Goal: Task Accomplishment & Management: Manage account settings

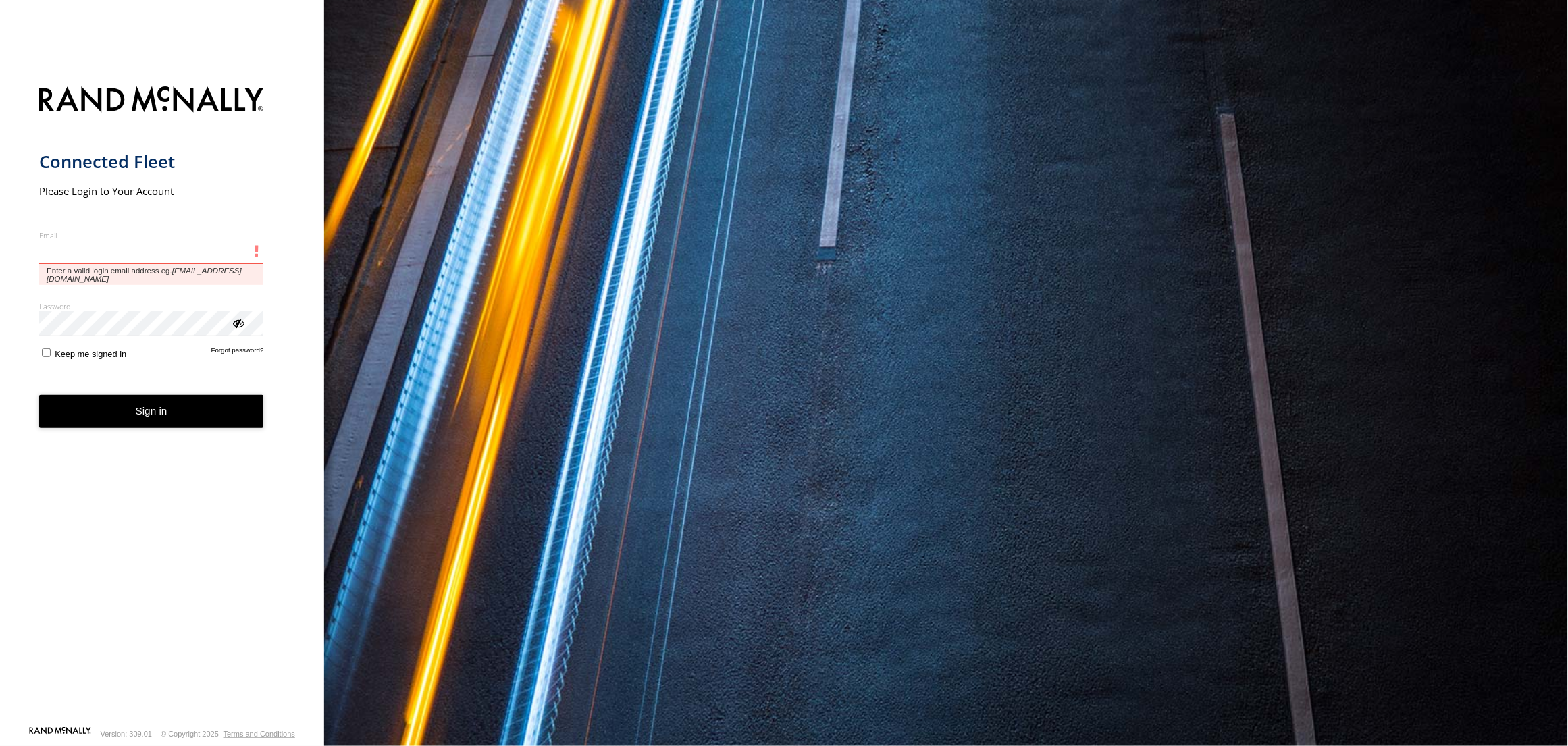
click at [73, 250] on input "Email" at bounding box center [152, 253] width 225 height 25
type input "**********"
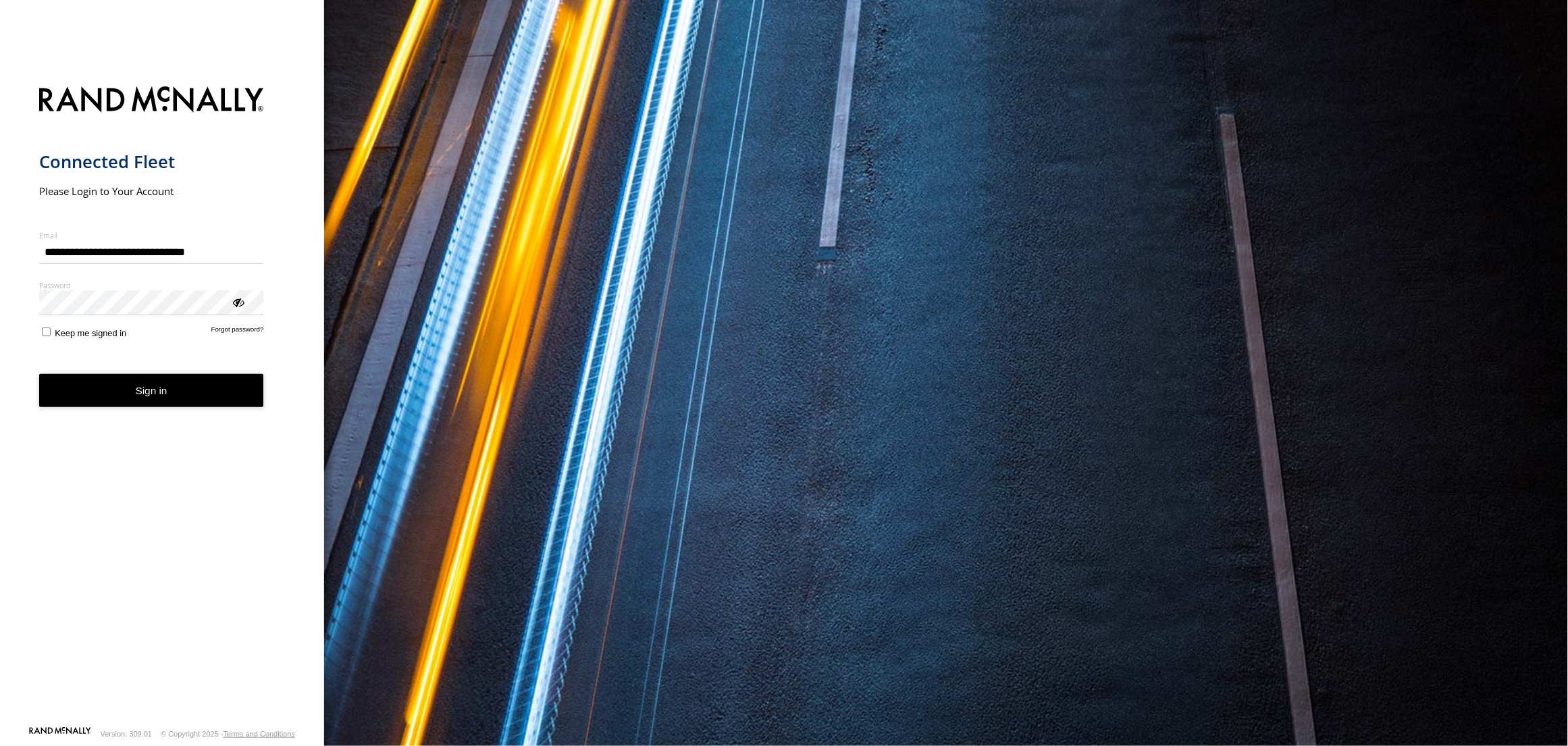
click at [144, 551] on form "**********" at bounding box center [163, 402] width 247 height 647
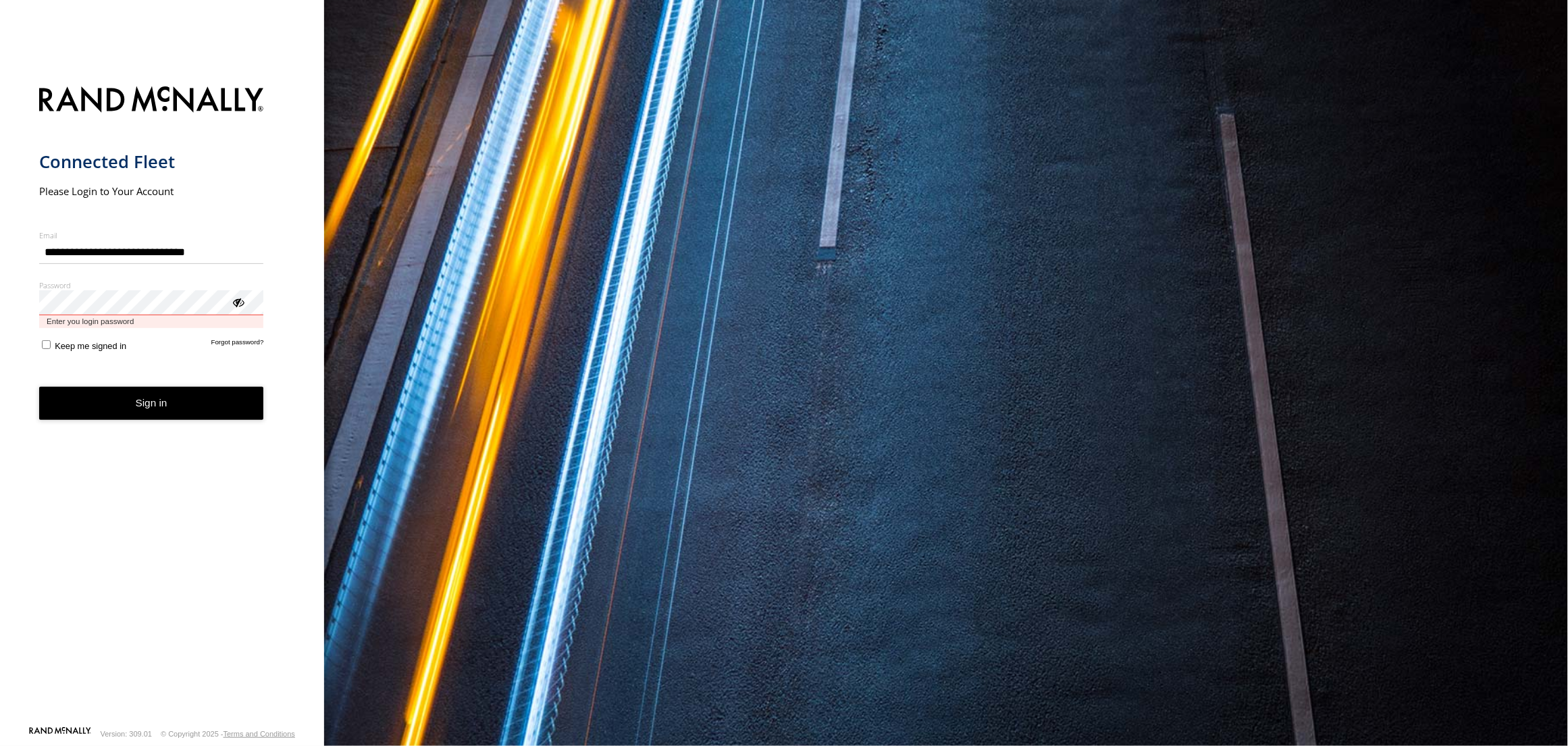
click at [39, 387] on button "Sign in" at bounding box center [152, 404] width 225 height 34
